Goal: Information Seeking & Learning: Learn about a topic

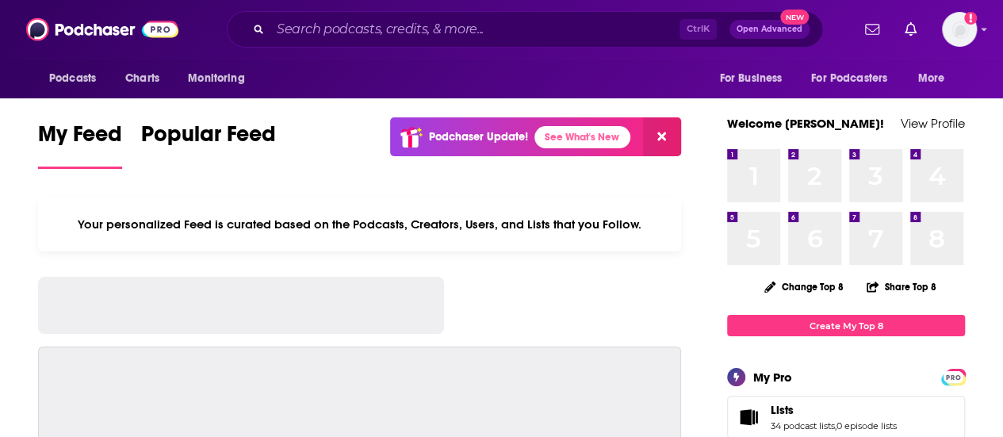
click at [323, 31] on input "Search podcasts, credits, & more..." at bounding box center [474, 29] width 409 height 25
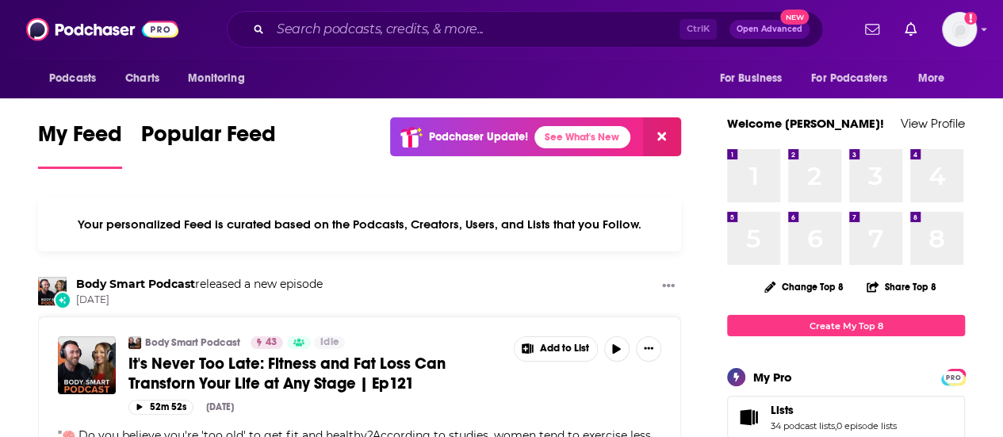
click at [369, 21] on input "Search podcasts, credits, & more..." at bounding box center [474, 29] width 409 height 25
click at [976, 41] on img "Logged in as AtriaBooks" at bounding box center [959, 29] width 35 height 35
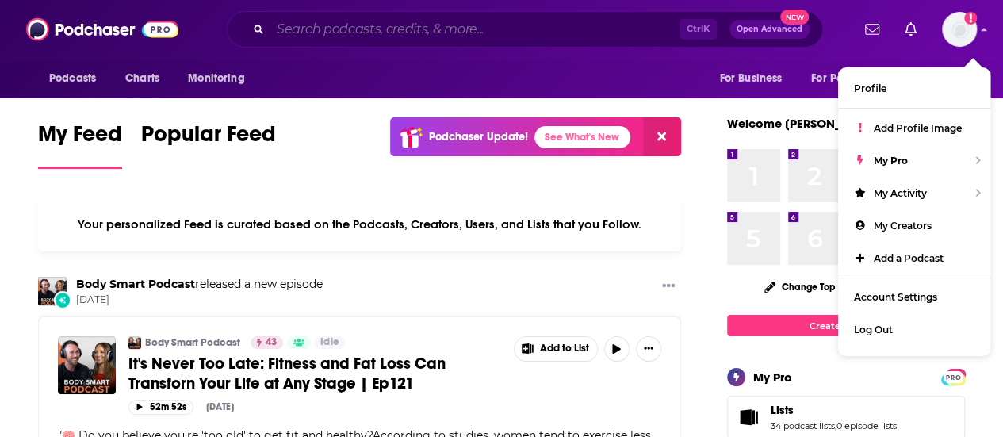
click at [562, 31] on input "Search podcasts, credits, & more..." at bounding box center [474, 29] width 409 height 25
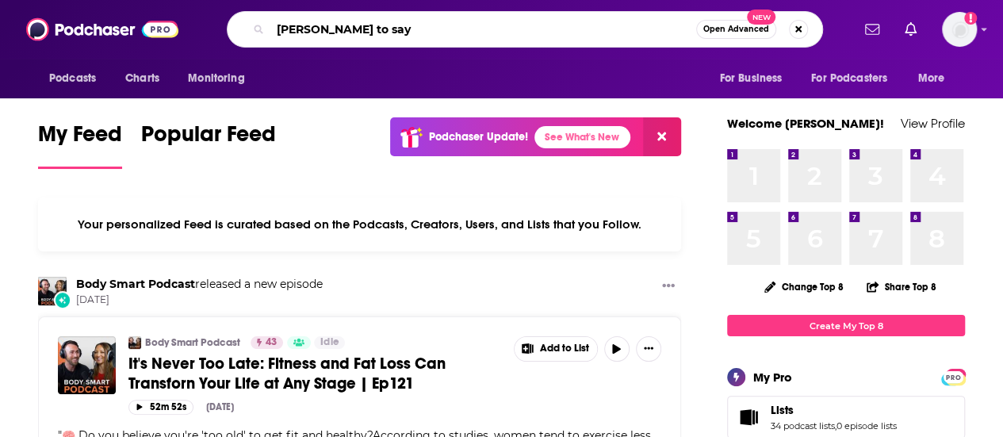
type input "[PERSON_NAME] to say"
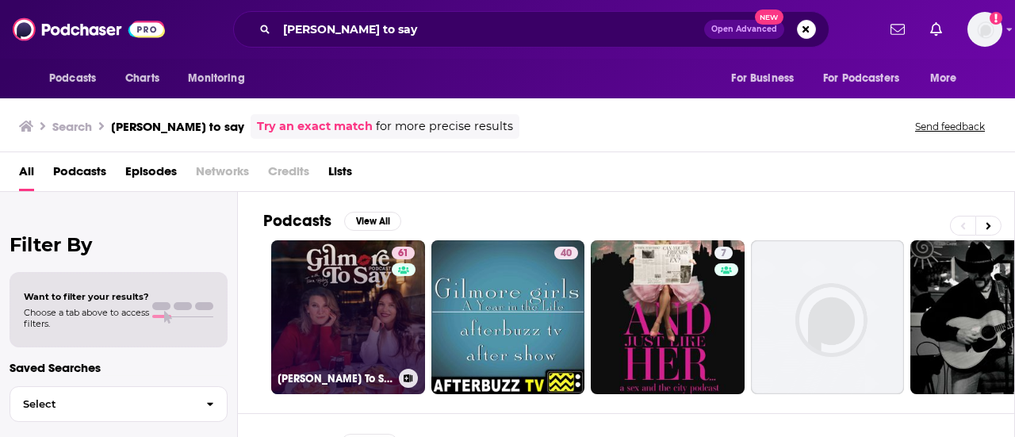
click at [349, 300] on link "61 [PERSON_NAME] To Say: A [PERSON_NAME] Podcast" at bounding box center [348, 317] width 154 height 154
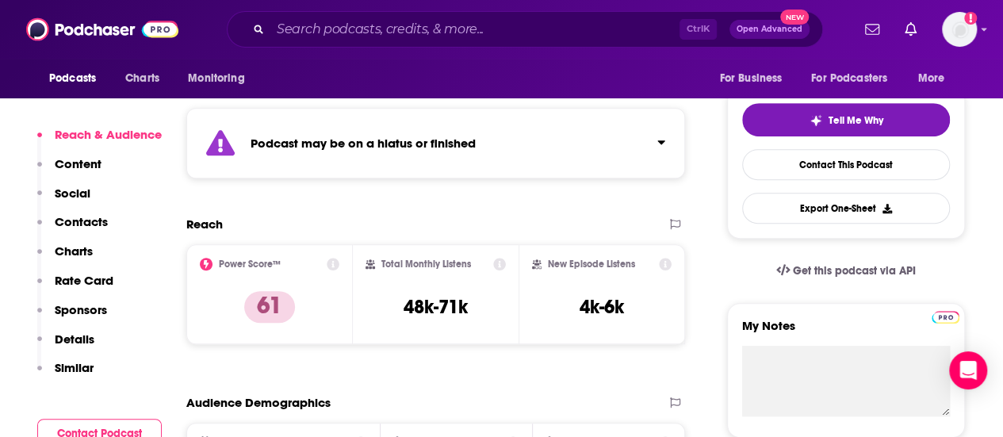
scroll to position [339, 0]
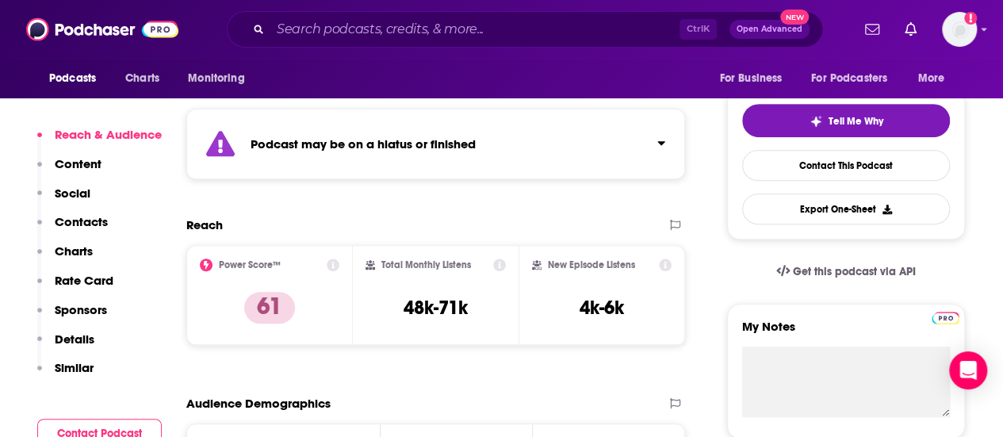
click at [349, 300] on div "Power Score™ 61" at bounding box center [269, 295] width 167 height 100
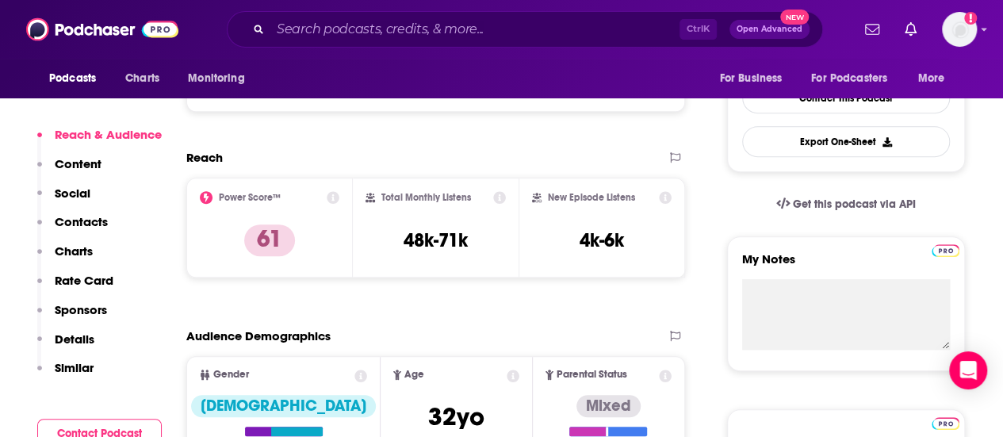
scroll to position [408, 0]
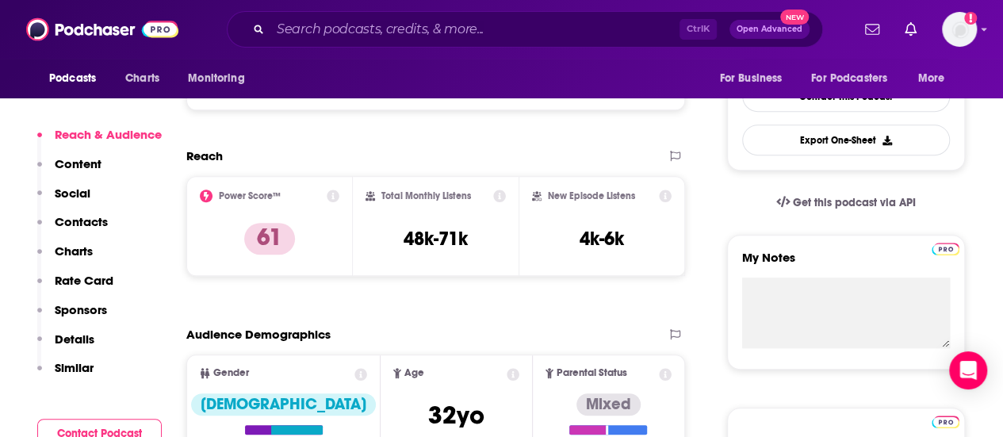
click at [498, 197] on icon at bounding box center [499, 195] width 13 height 13
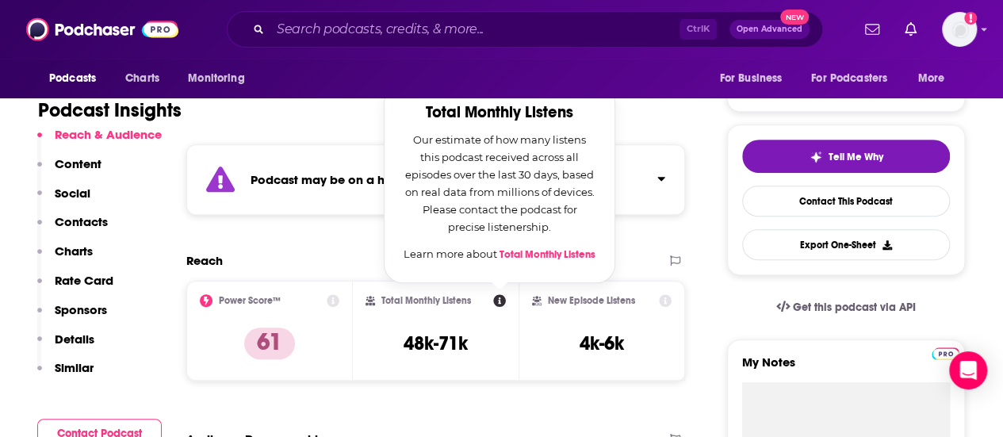
scroll to position [299, 0]
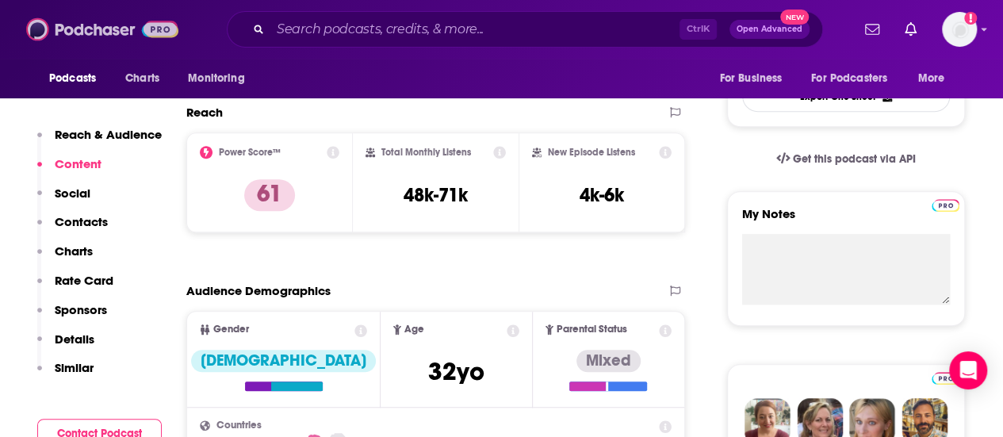
scroll to position [0, 0]
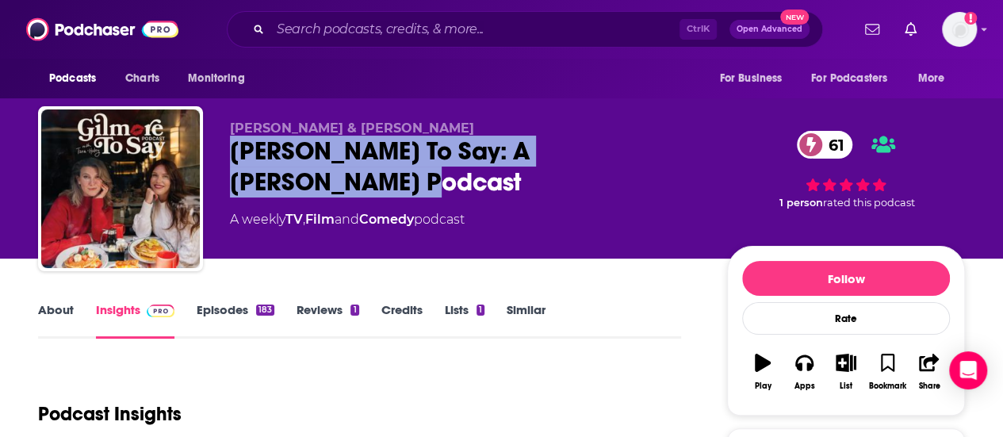
drag, startPoint x: 330, startPoint y: 178, endPoint x: 236, endPoint y: 148, distance: 98.0
click at [236, 148] on div "[PERSON_NAME] To Say: A [PERSON_NAME] Podcast 61" at bounding box center [466, 167] width 472 height 62
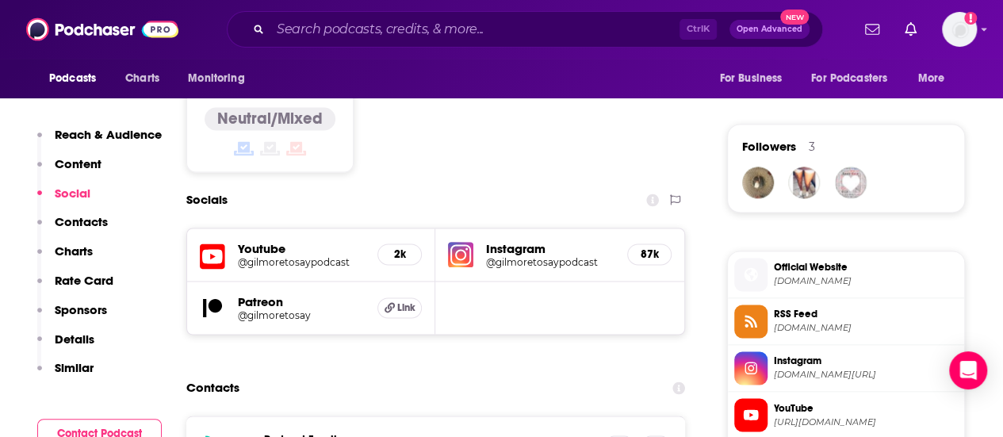
scroll to position [1110, 0]
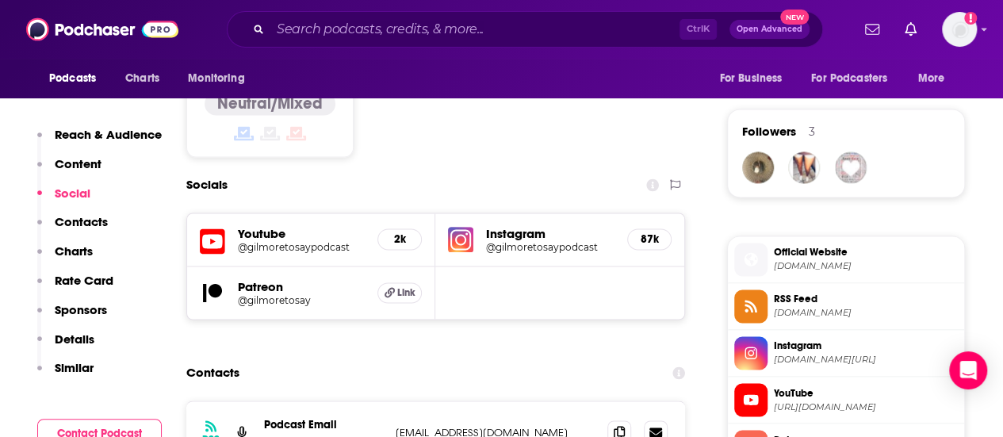
click at [539, 236] on h5 "Instagram" at bounding box center [550, 233] width 128 height 15
click at [539, 242] on h5 "@gilmoretosaypodcast" at bounding box center [550, 247] width 128 height 12
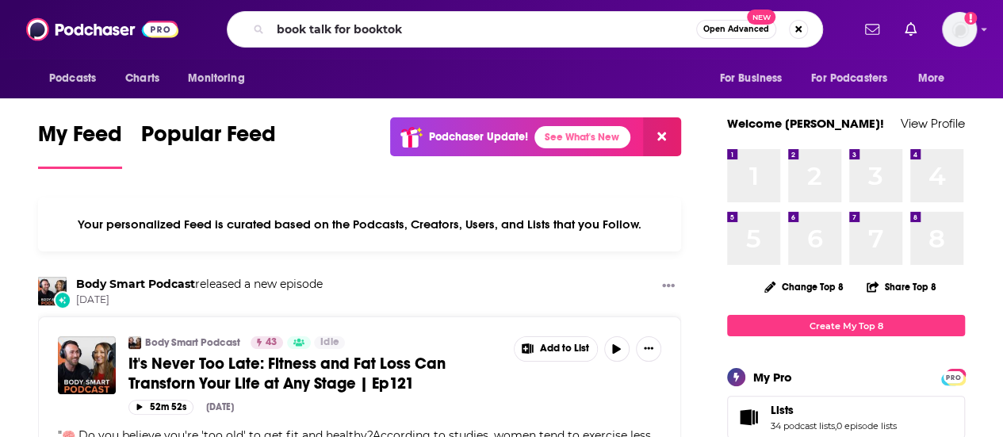
type input "book talk for booktok"
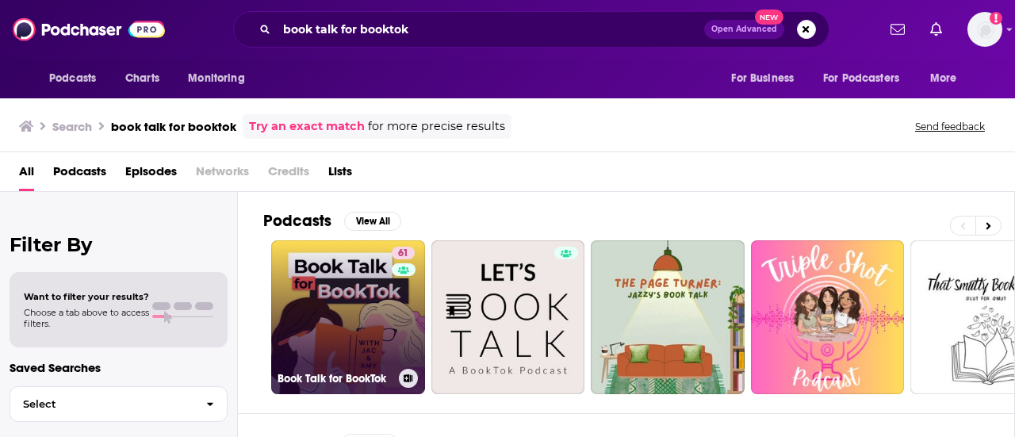
click at [358, 307] on link "61 Book Talk for BookTok" at bounding box center [348, 317] width 154 height 154
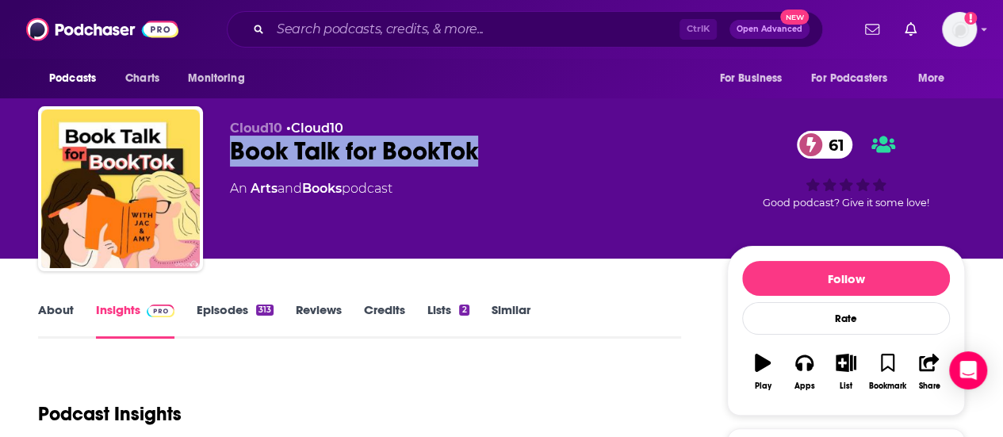
drag, startPoint x: 552, startPoint y: 147, endPoint x: 233, endPoint y: 144, distance: 318.7
click at [233, 144] on div "Book Talk for BookTok 61" at bounding box center [466, 151] width 472 height 31
